Goal: Find specific page/section: Find specific page/section

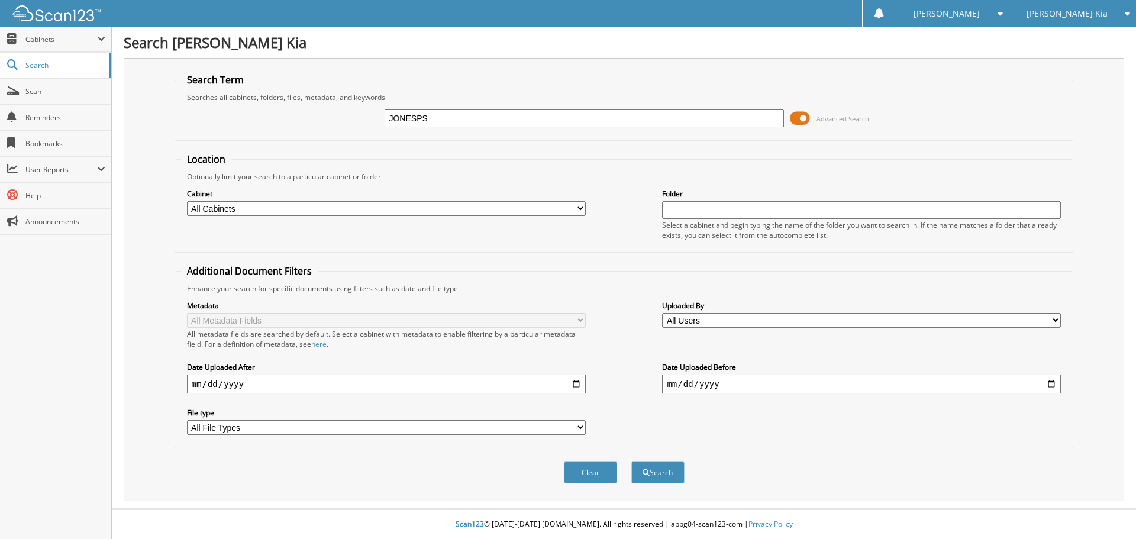
type input "JONESPS"
click at [631, 462] on button "Search" at bounding box center [657, 473] width 53 height 22
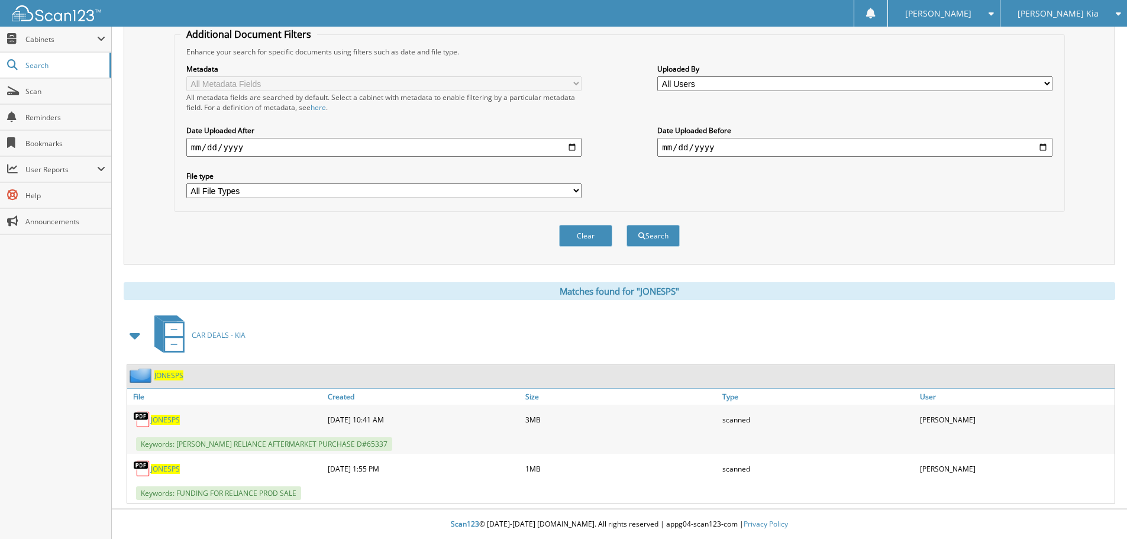
scroll to position [237, 0]
click at [171, 420] on span "JONESPS" at bounding box center [165, 420] width 29 height 10
click at [166, 469] on span "JONESPS" at bounding box center [165, 469] width 29 height 10
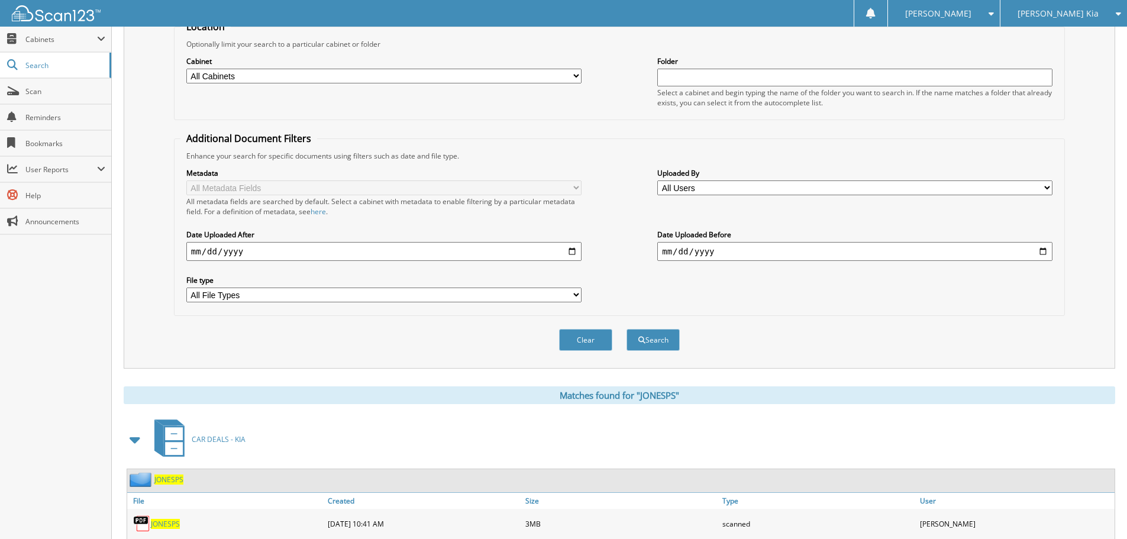
scroll to position [0, 0]
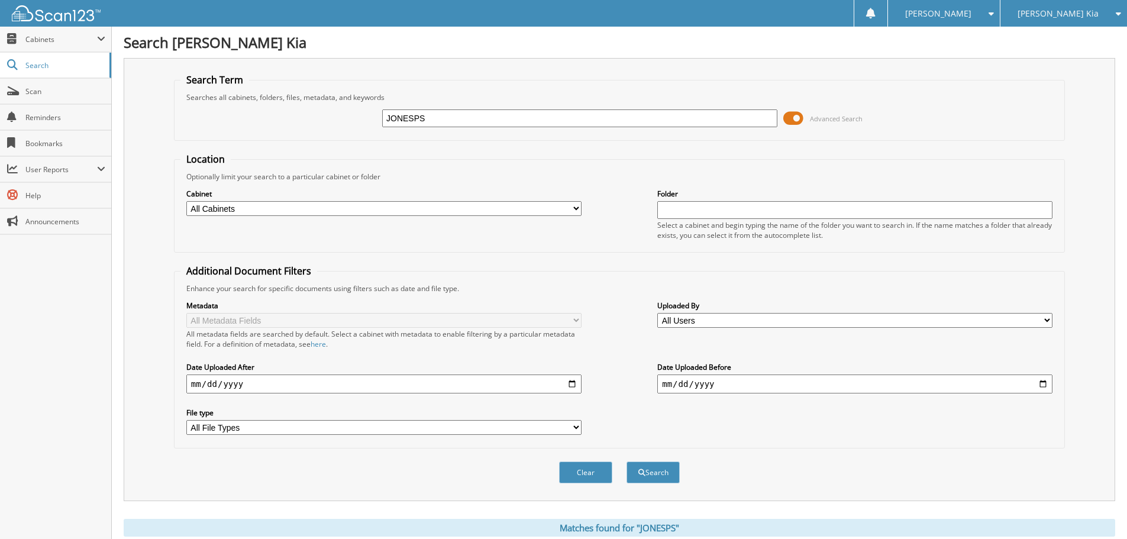
click at [1089, 15] on div "[PERSON_NAME] Kia" at bounding box center [1064, 13] width 115 height 27
click at [1065, 37] on link "[PERSON_NAME] Chevrolet of [GEOGRAPHIC_DATA]" at bounding box center [1064, 48] width 127 height 43
